Goal: Transaction & Acquisition: Book appointment/travel/reservation

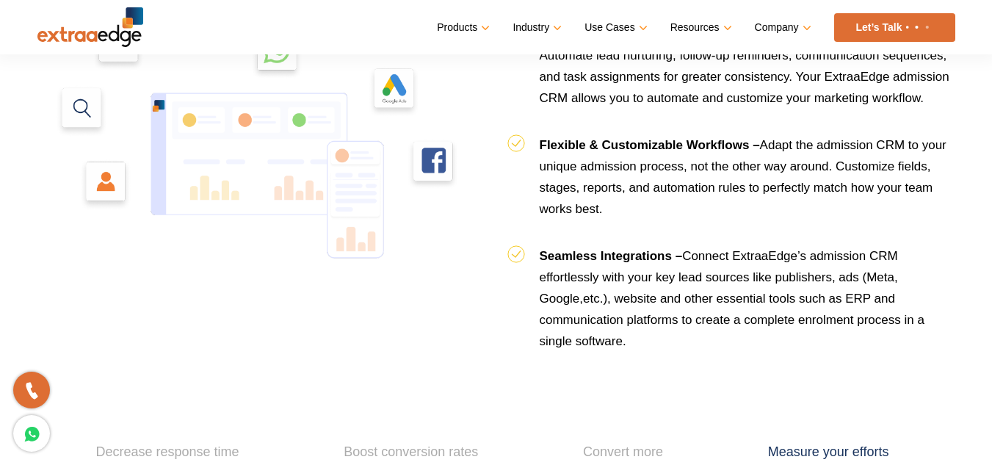
scroll to position [1761, 0]
click at [890, 12] on nav "Menu Close Products Education CRM Streamline your entire admissions process on …" at bounding box center [496, 27] width 918 height 54
click at [895, 32] on link "Let’s Talk" at bounding box center [894, 27] width 121 height 29
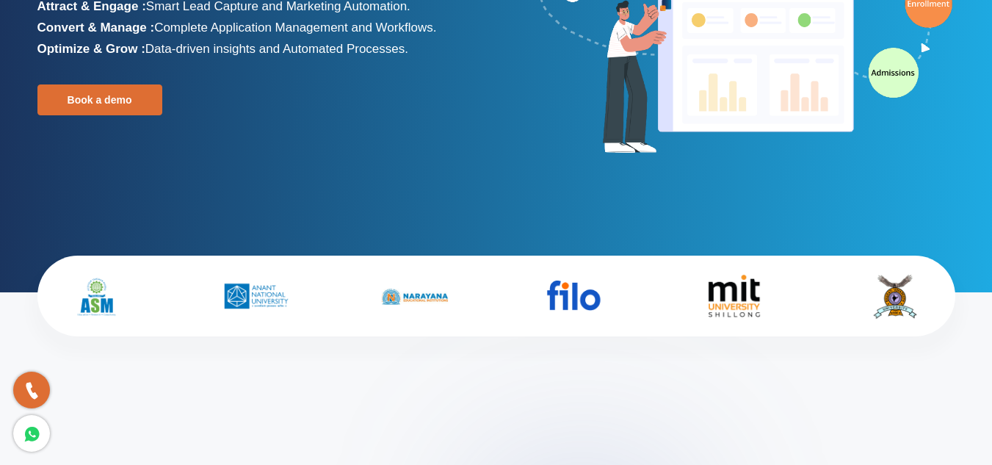
scroll to position [0, 0]
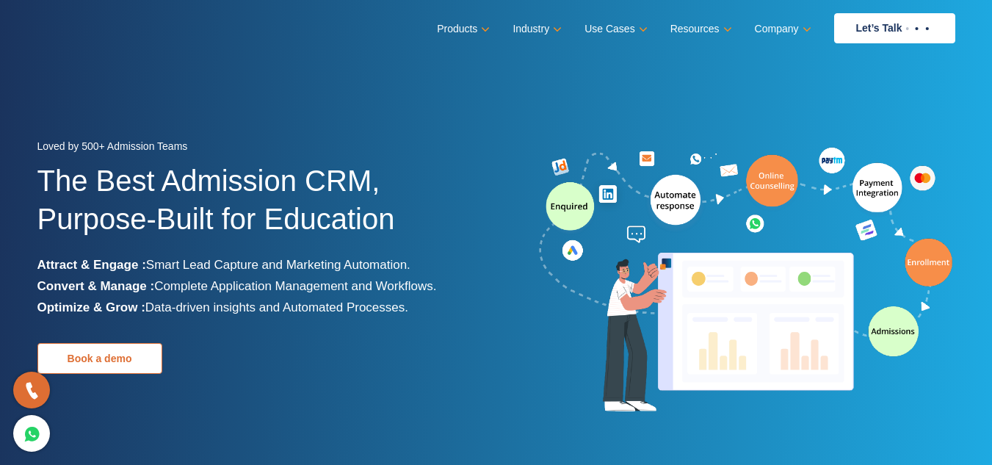
click at [93, 352] on link "Book a demo" at bounding box center [99, 358] width 125 height 31
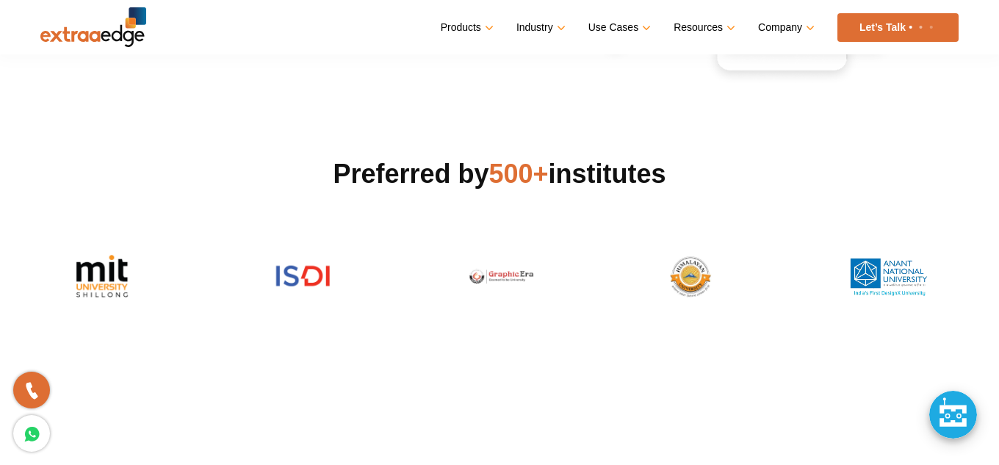
scroll to position [309, 0]
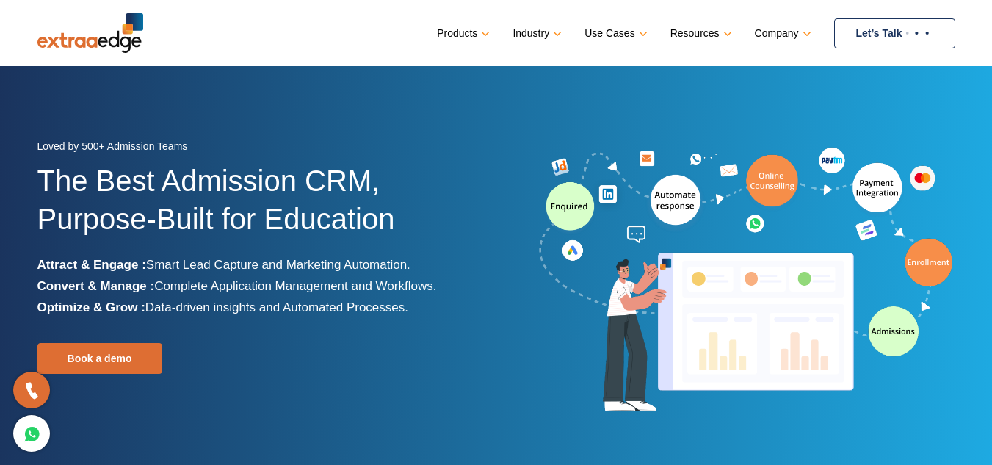
click at [884, 29] on link "Let’s Talk" at bounding box center [894, 33] width 121 height 30
